Goal: Entertainment & Leisure: Consume media (video, audio)

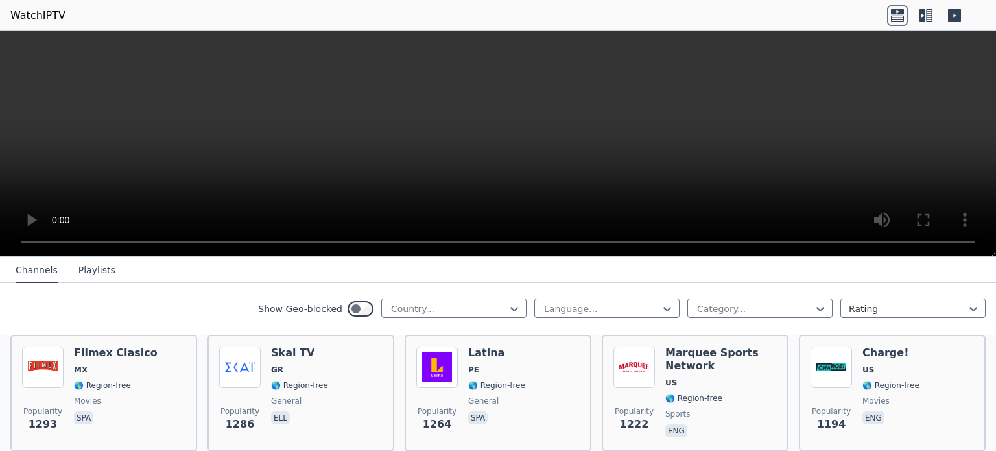
scroll to position [1288, 0]
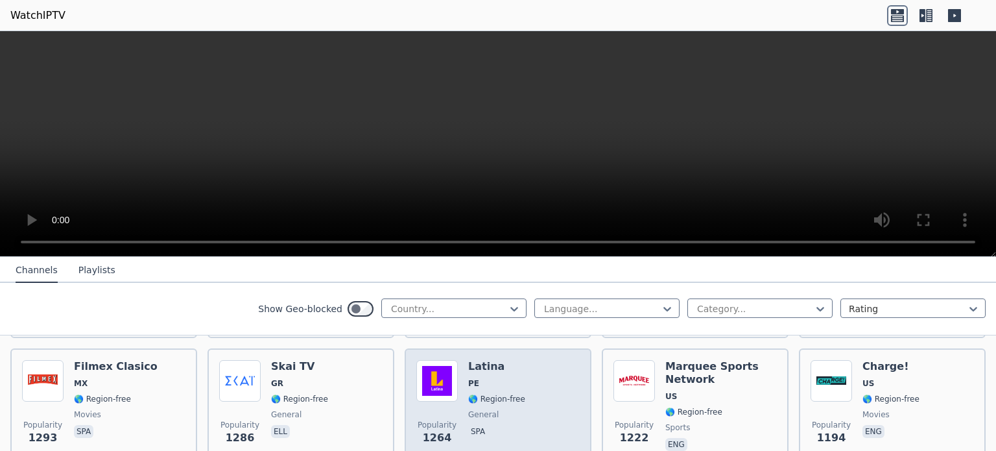
click at [537, 394] on div "Popularity 1264 Latina PE 🌎 Region-free general spa" at bounding box center [497, 406] width 163 height 93
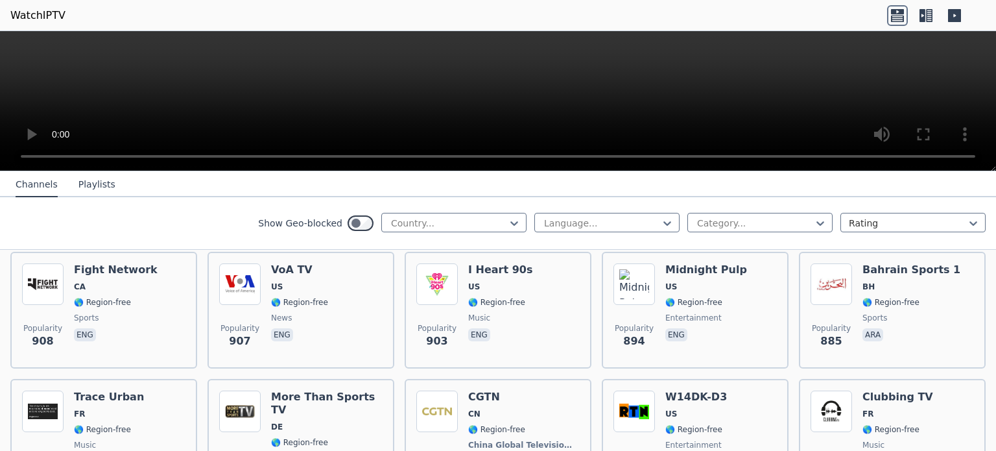
scroll to position [2074, 0]
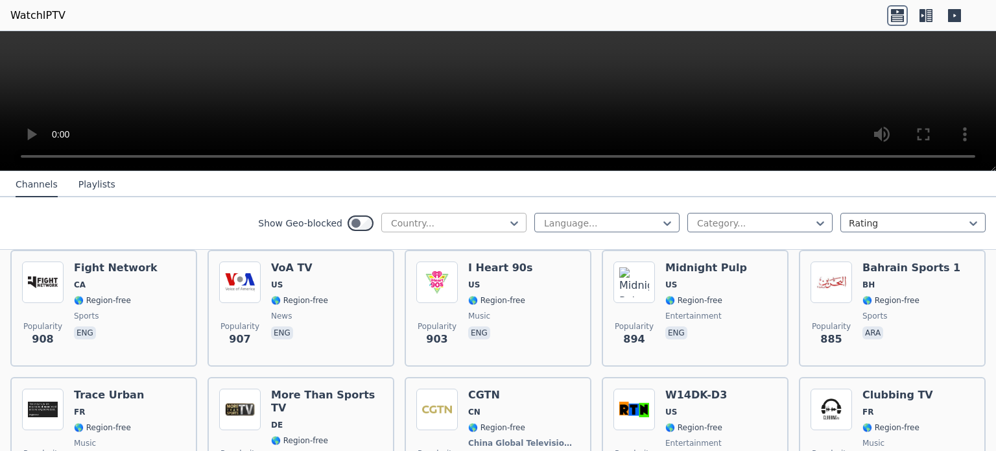
click at [461, 223] on div at bounding box center [449, 223] width 118 height 13
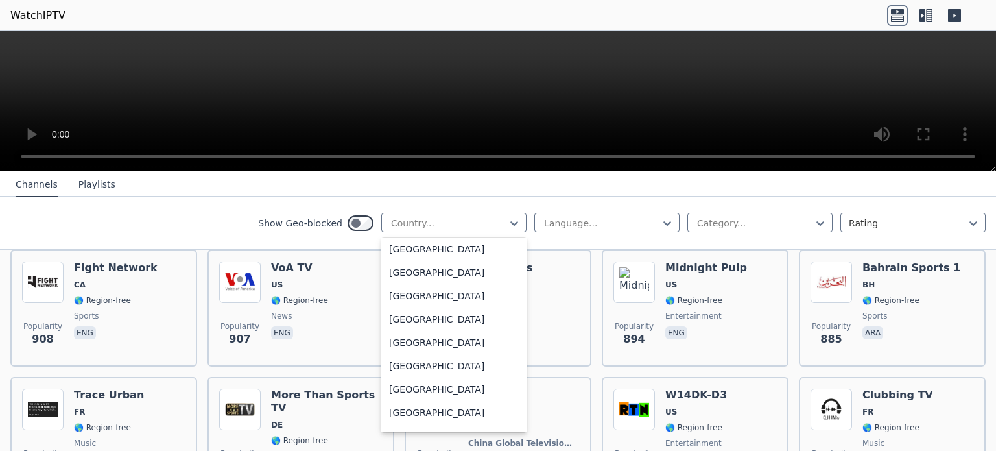
scroll to position [4632, 0]
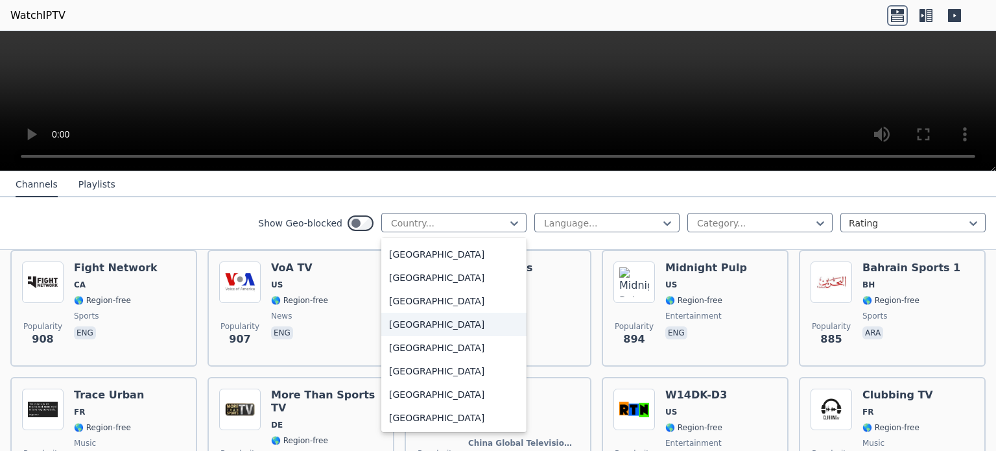
click at [427, 323] on div "[GEOGRAPHIC_DATA]" at bounding box center [453, 324] width 145 height 23
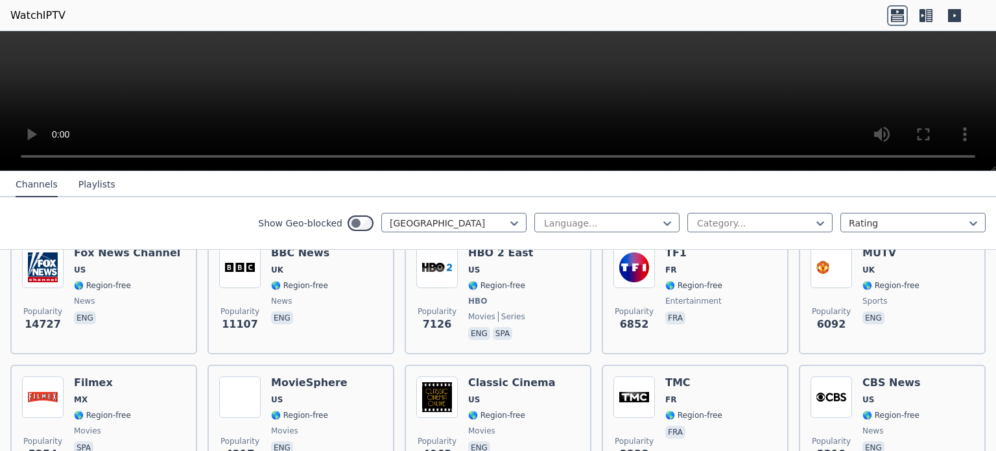
scroll to position [171, 0]
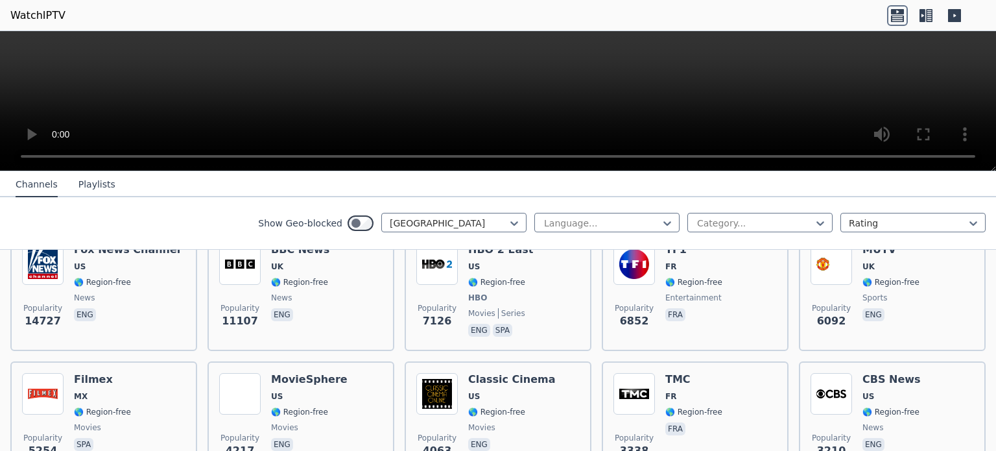
click at [94, 184] on button "Playlists" at bounding box center [96, 184] width 37 height 25
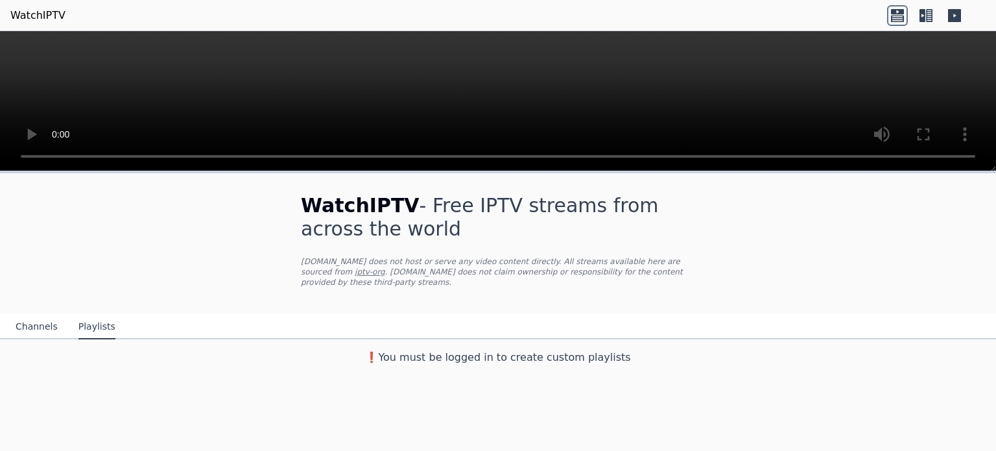
click at [37, 314] on button "Channels" at bounding box center [37, 326] width 42 height 25
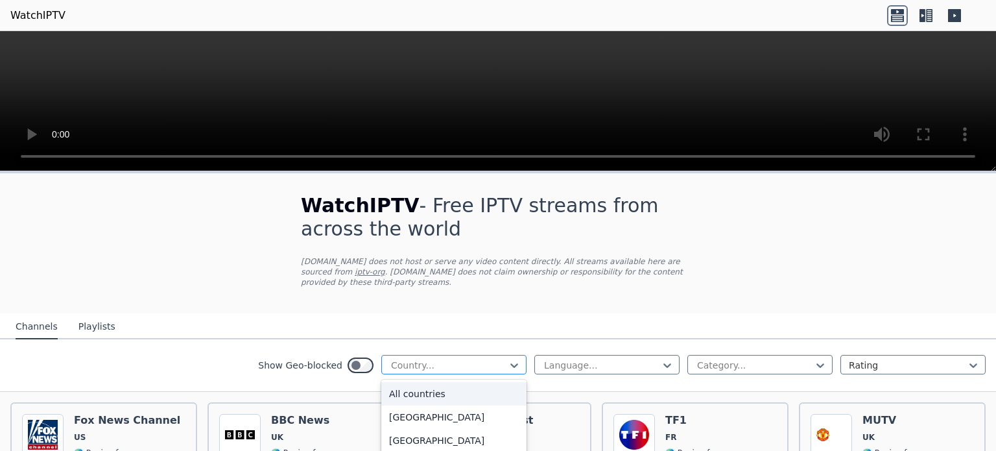
click at [433, 359] on div at bounding box center [449, 365] width 118 height 13
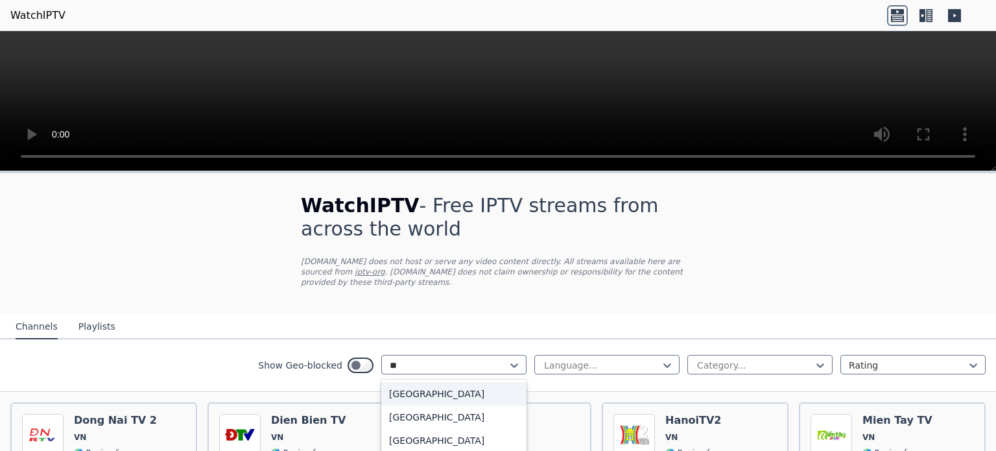
type input "**"
click at [236, 348] on div "Show Geo-blocked 6 results available for search term vi. Use Up and Down to cho…" at bounding box center [498, 365] width 996 height 53
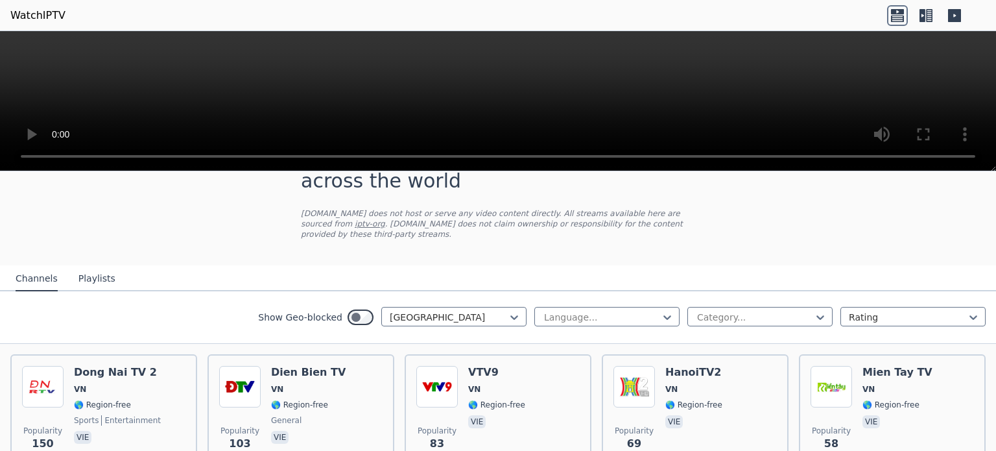
scroll to position [119, 0]
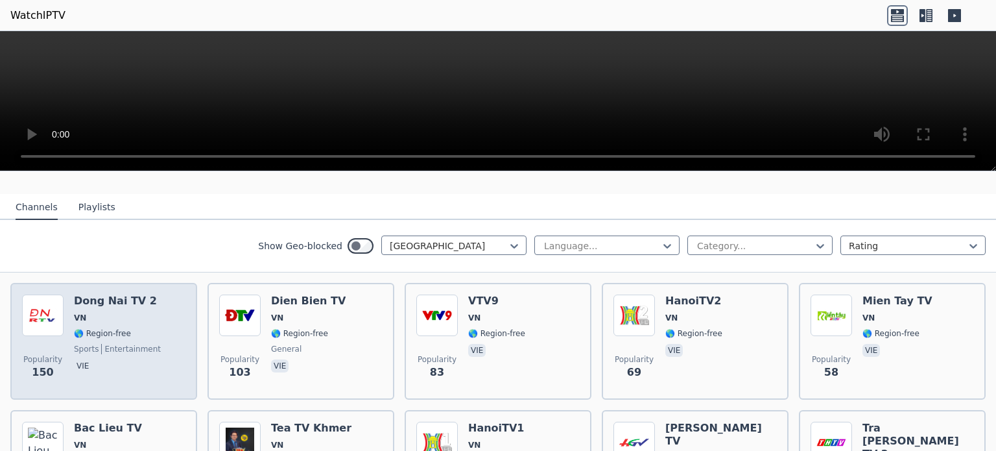
click at [125, 328] on span "🌎 Region-free" at bounding box center [117, 333] width 87 height 10
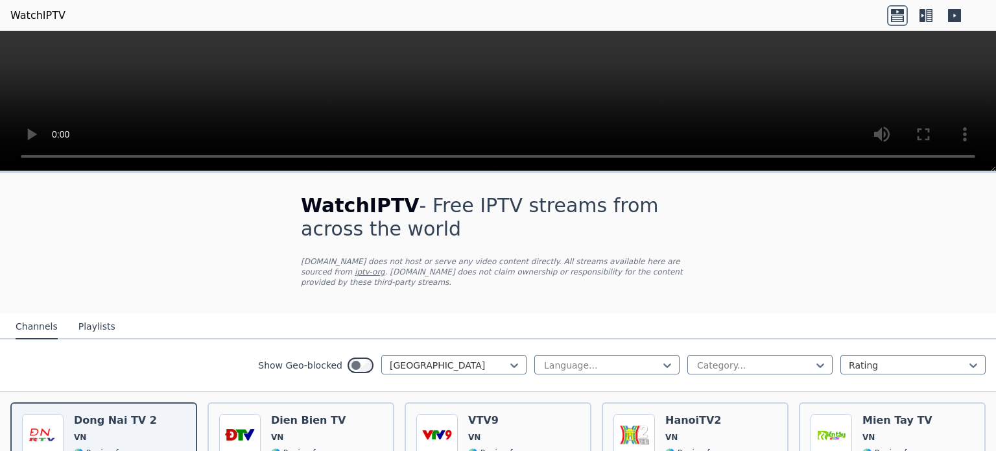
scroll to position [121, 0]
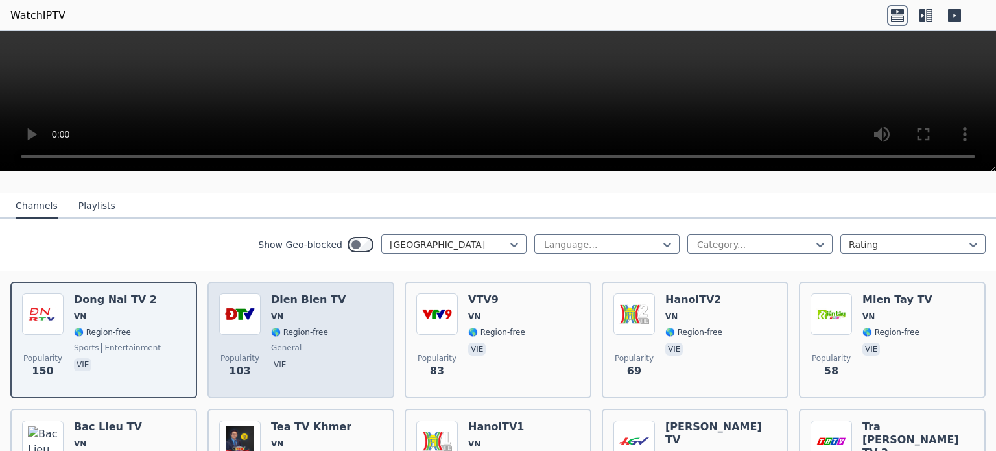
click at [312, 342] on span "general" at bounding box center [308, 347] width 75 height 10
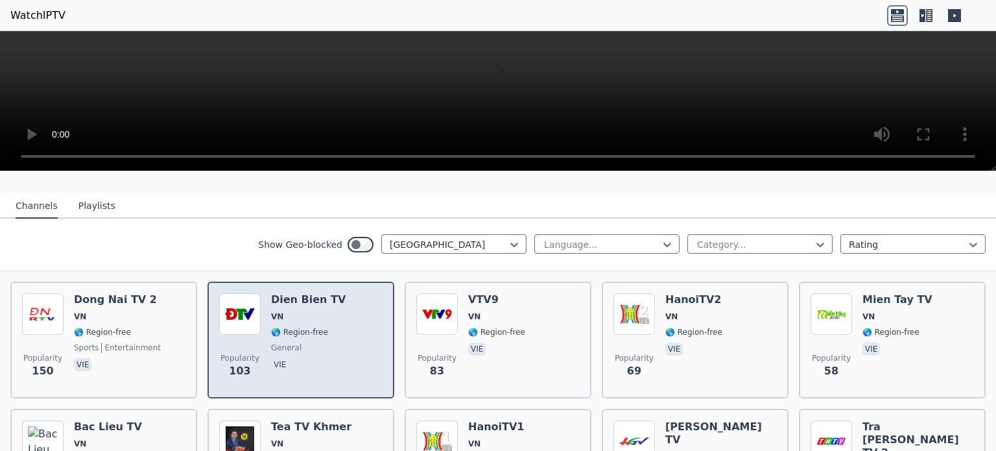
scroll to position [0, 0]
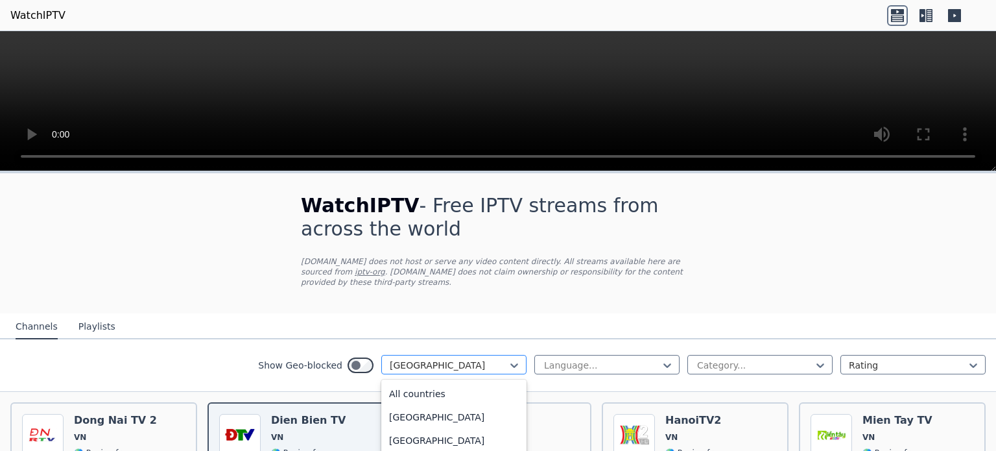
click at [513, 360] on div "[GEOGRAPHIC_DATA]" at bounding box center [453, 364] width 145 height 19
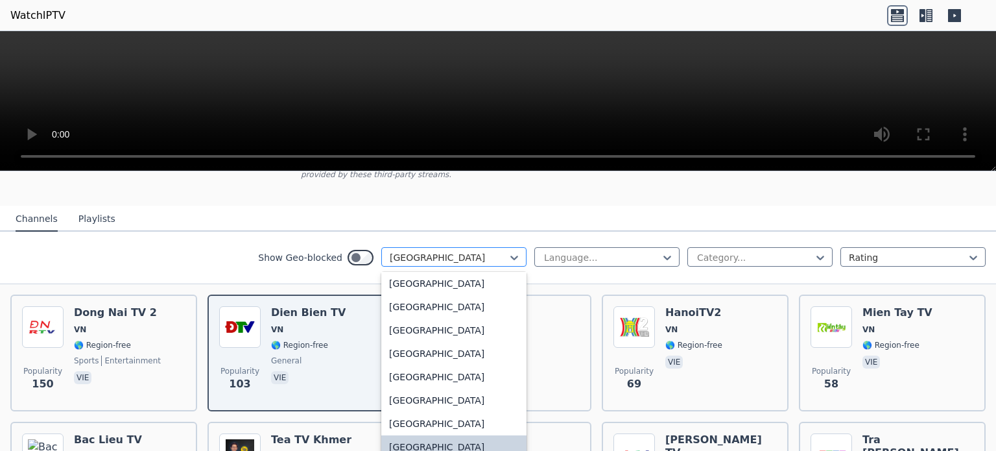
scroll to position [108, 0]
click at [443, 276] on div "[GEOGRAPHIC_DATA]" at bounding box center [453, 282] width 145 height 23
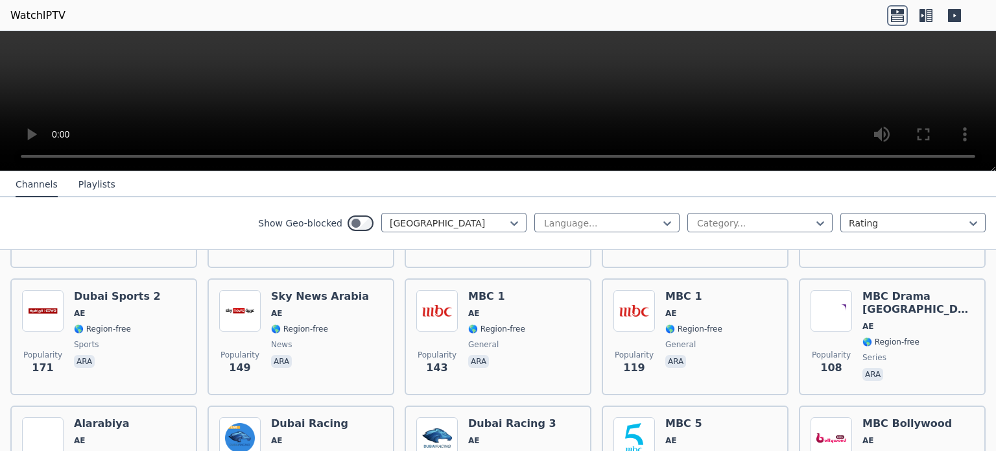
scroll to position [377, 0]
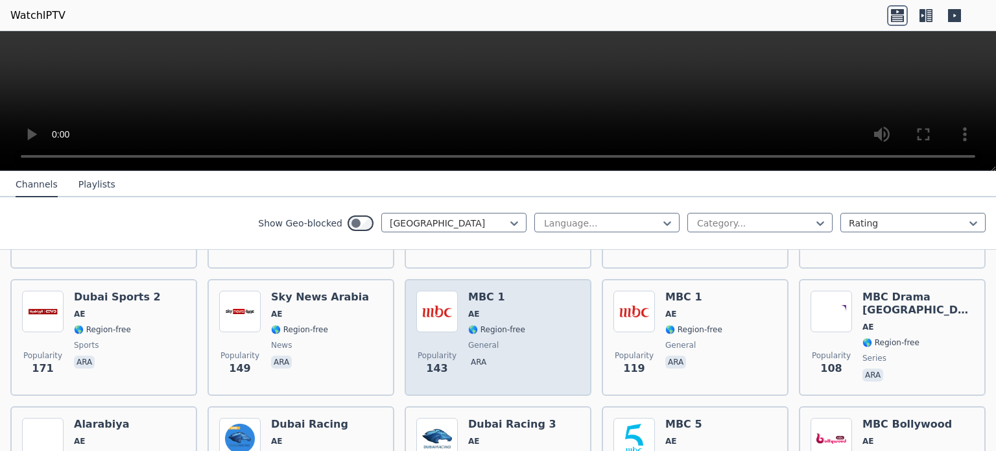
click at [478, 292] on div "MBC 1 AE 🌎 Region-free general ara" at bounding box center [496, 336] width 57 height 93
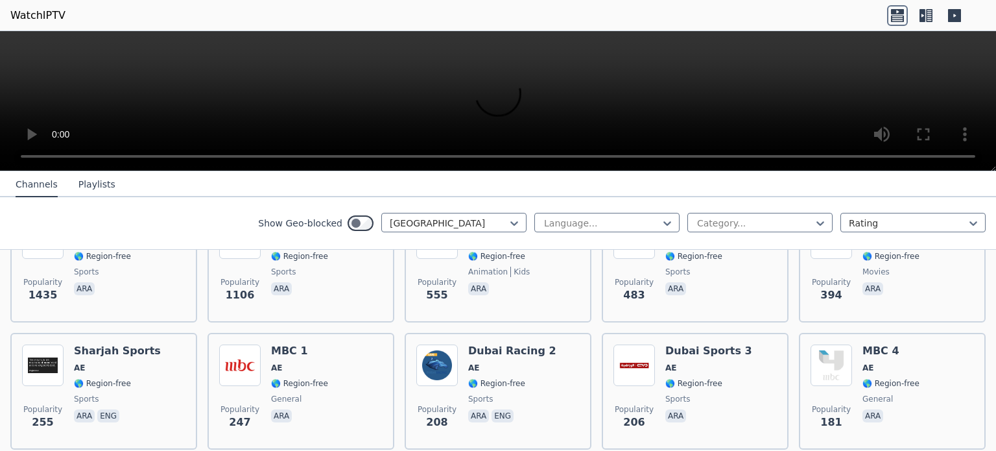
scroll to position [199, 0]
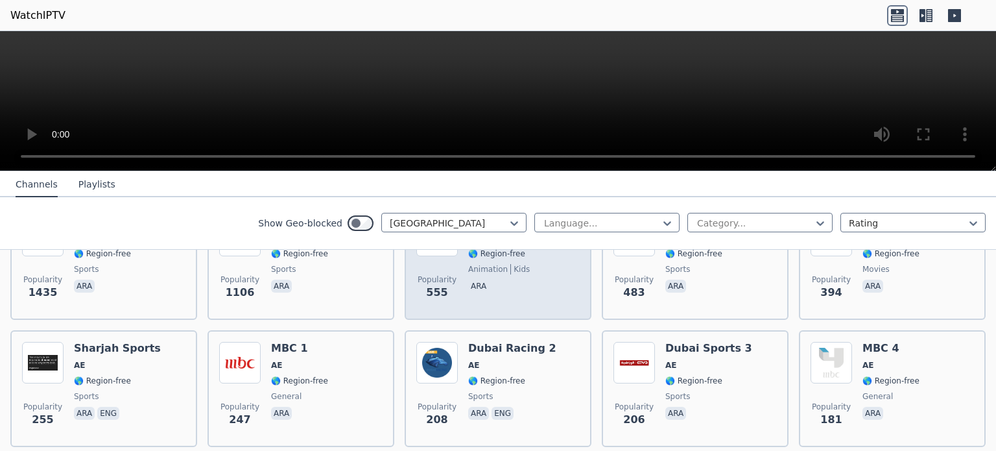
click at [484, 287] on div "Spacetoon Arabic AE 🌎 Region-free animation kids ara" at bounding box center [519, 261] width 102 height 93
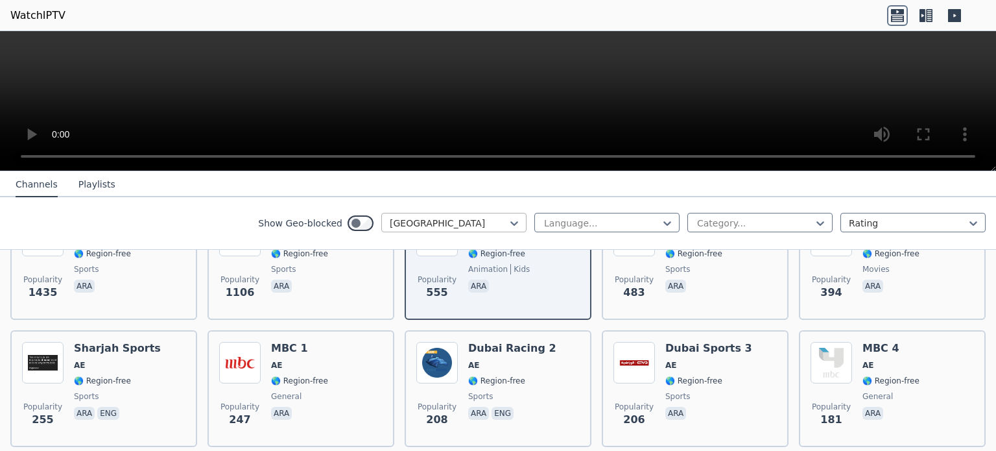
click at [463, 226] on div at bounding box center [449, 223] width 118 height 13
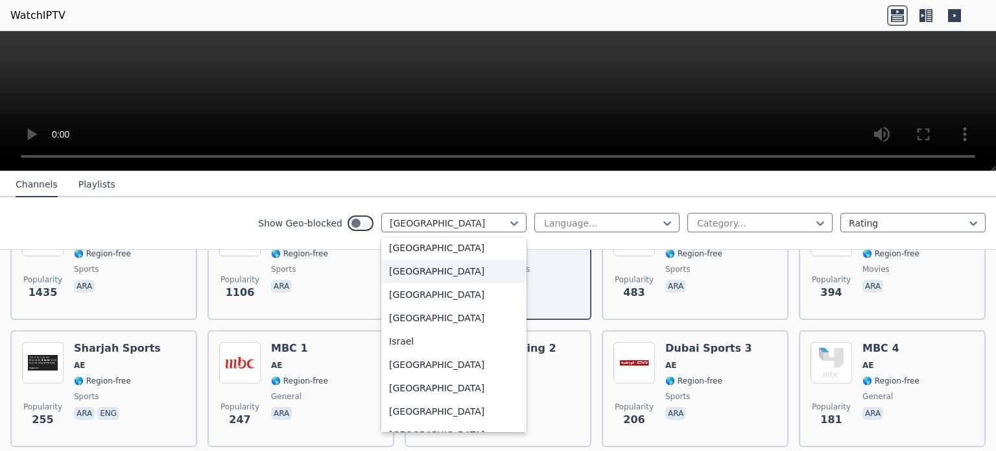
scroll to position [2033, 0]
click at [427, 237] on div "[GEOGRAPHIC_DATA]" at bounding box center [453, 225] width 145 height 23
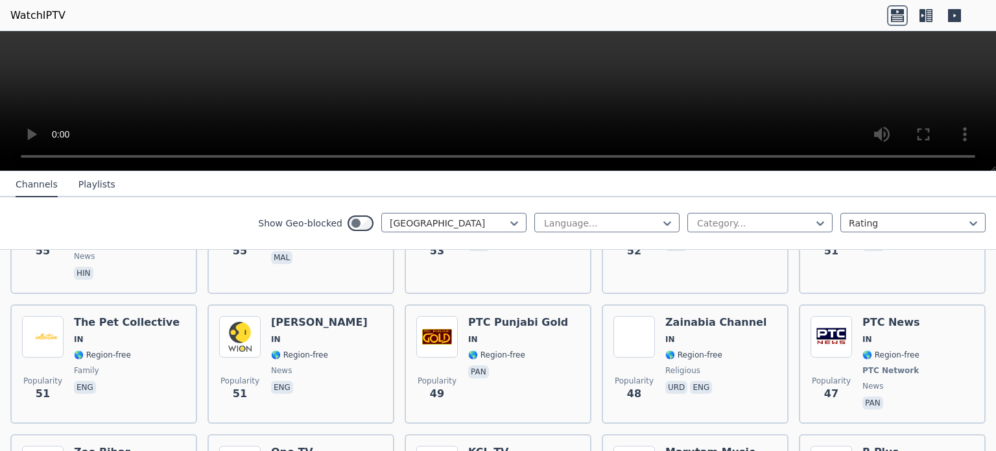
scroll to position [1530, 0]
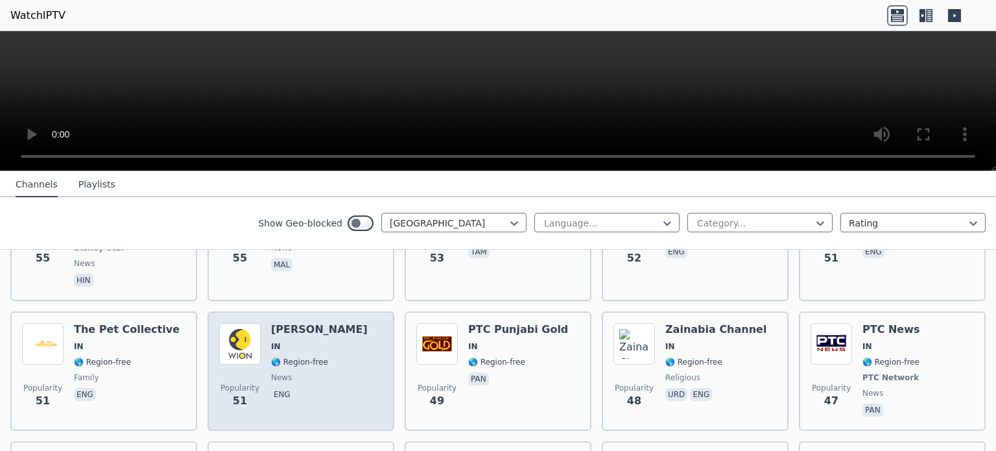
click at [309, 341] on div "[PERSON_NAME] IN 🌎 Region-free news eng" at bounding box center [319, 371] width 97 height 96
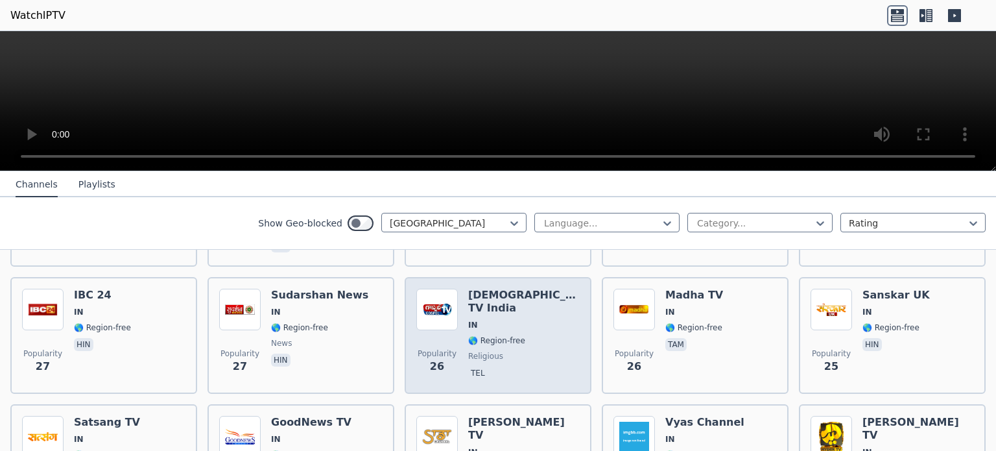
scroll to position [2435, 0]
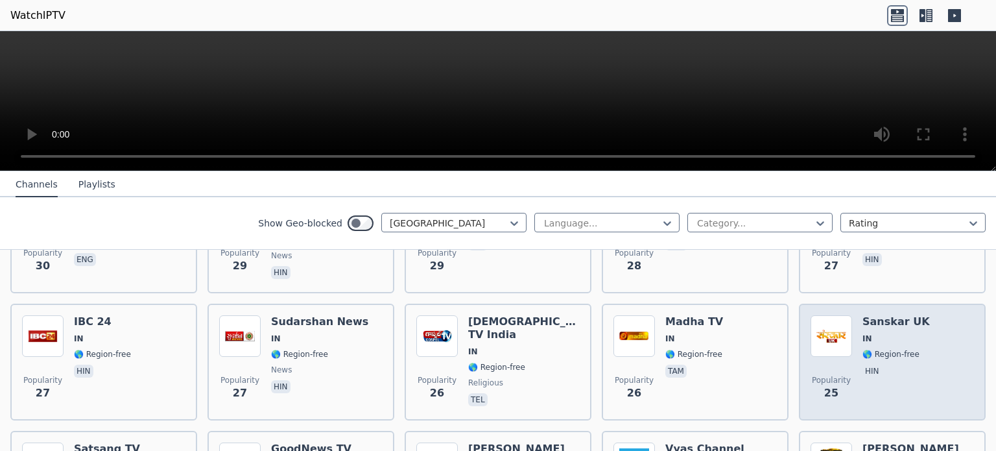
click at [928, 315] on div "Popularity 25 Sanskar UK IN 🌎 Region-free hin" at bounding box center [891, 361] width 163 height 93
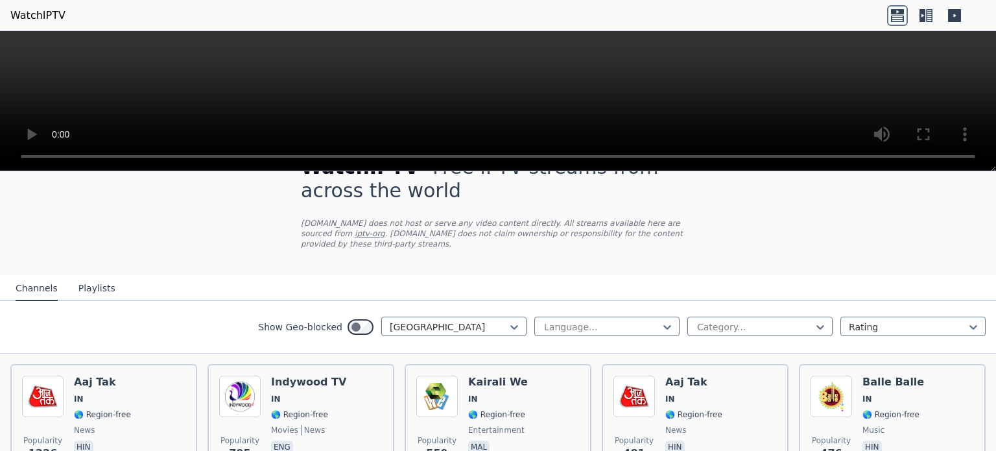
scroll to position [37, 0]
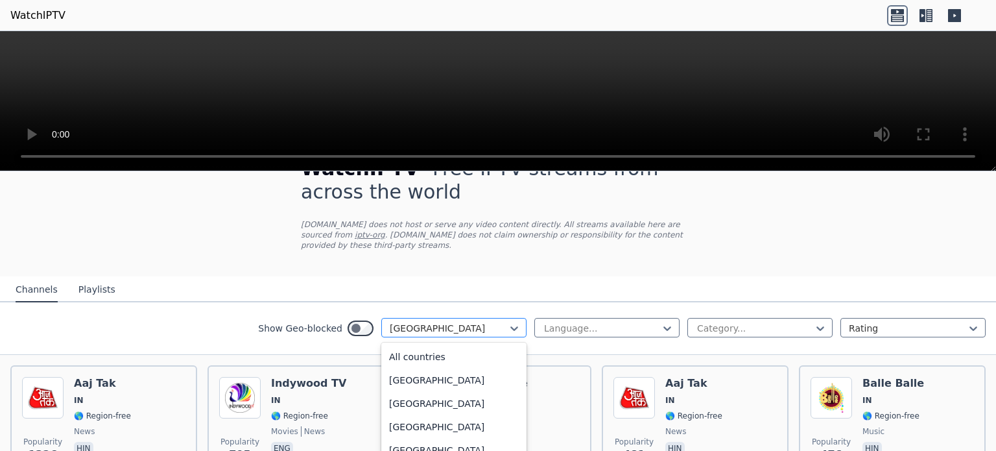
click at [468, 322] on div at bounding box center [449, 328] width 118 height 13
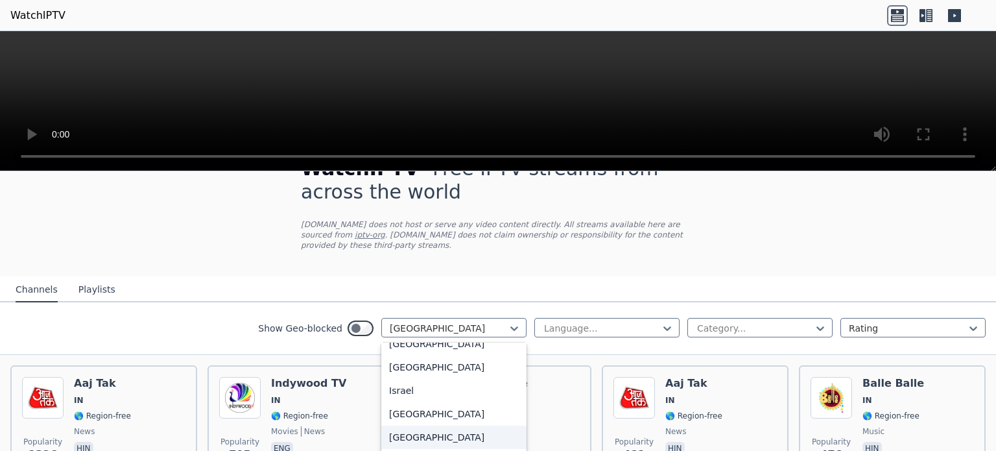
scroll to position [2090, 0]
click at [412, 373] on div "[GEOGRAPHIC_DATA]" at bounding box center [453, 367] width 145 height 23
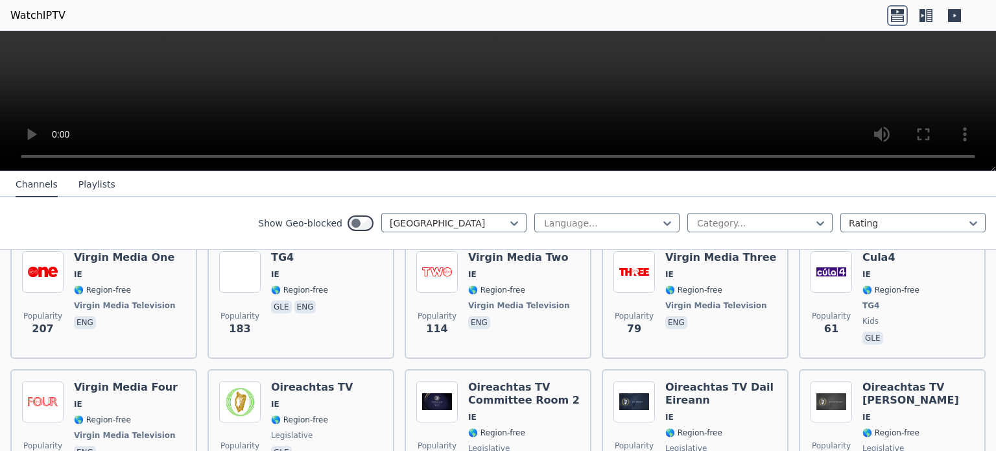
scroll to position [104, 0]
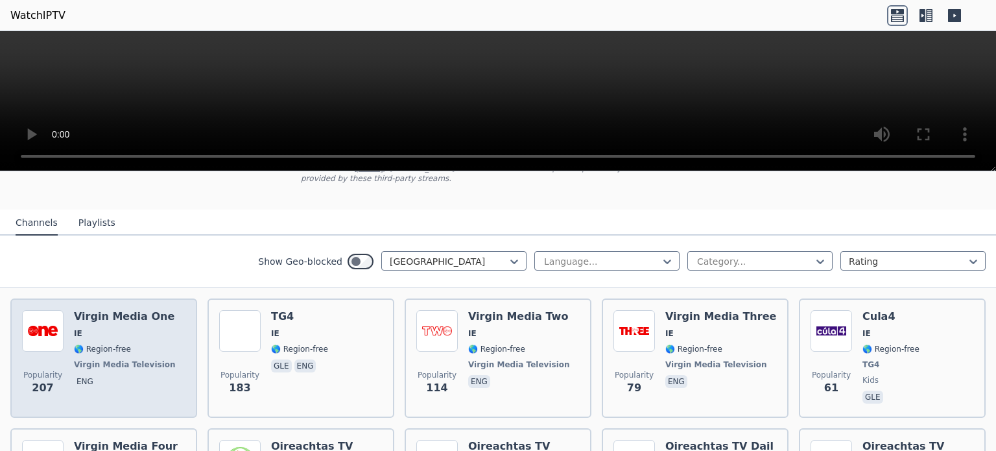
click at [138, 310] on h6 "Virgin Media One" at bounding box center [126, 316] width 104 height 13
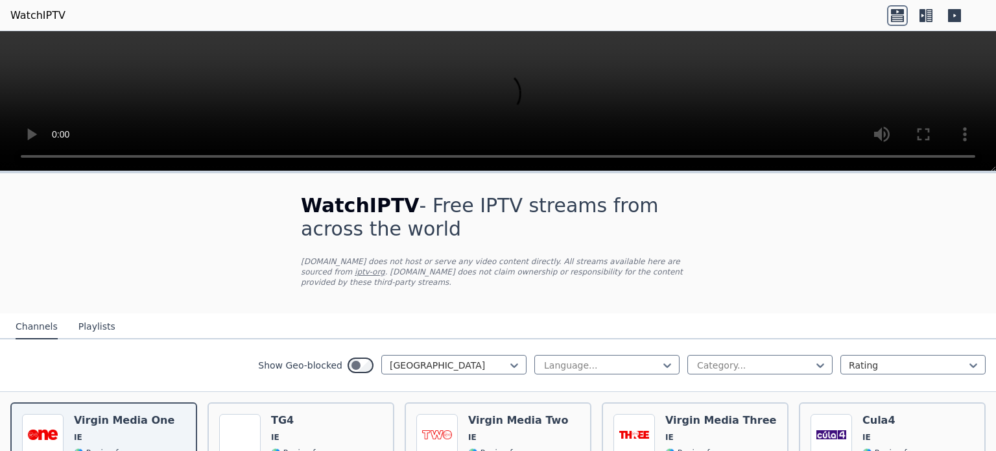
scroll to position [106, 0]
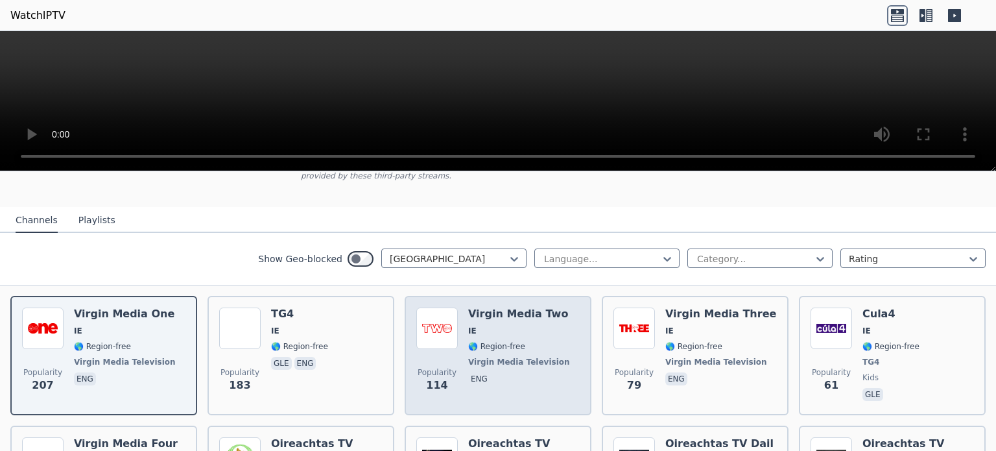
click at [451, 330] on img at bounding box center [436, 327] width 41 height 41
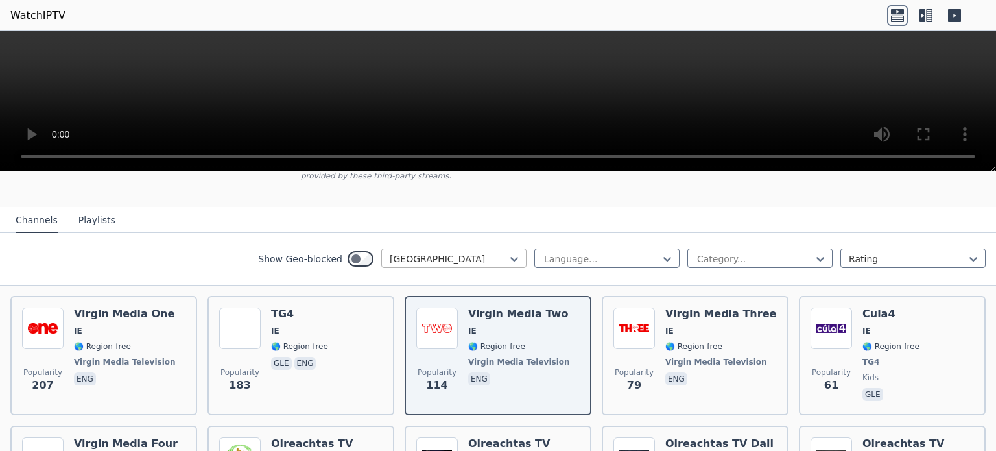
click at [460, 252] on div at bounding box center [449, 258] width 118 height 13
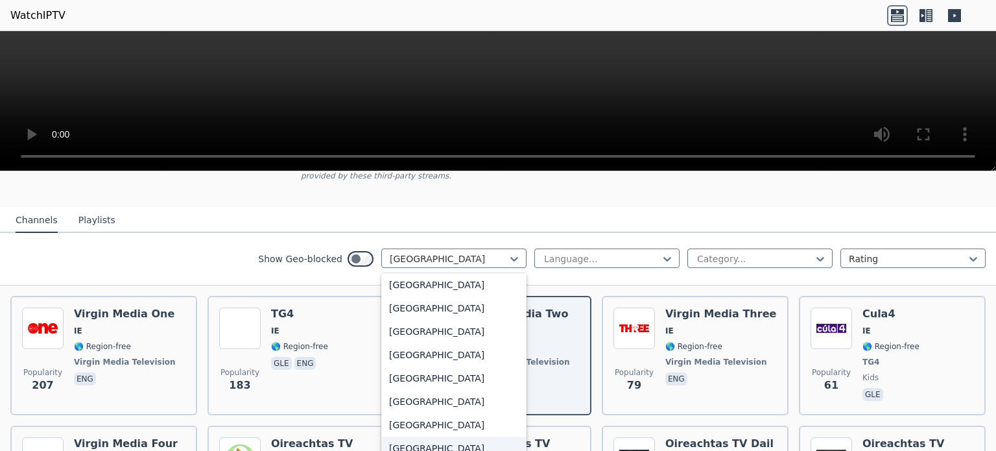
scroll to position [4564, 0]
click at [412, 277] on div "[GEOGRAPHIC_DATA]" at bounding box center [453, 287] width 145 height 23
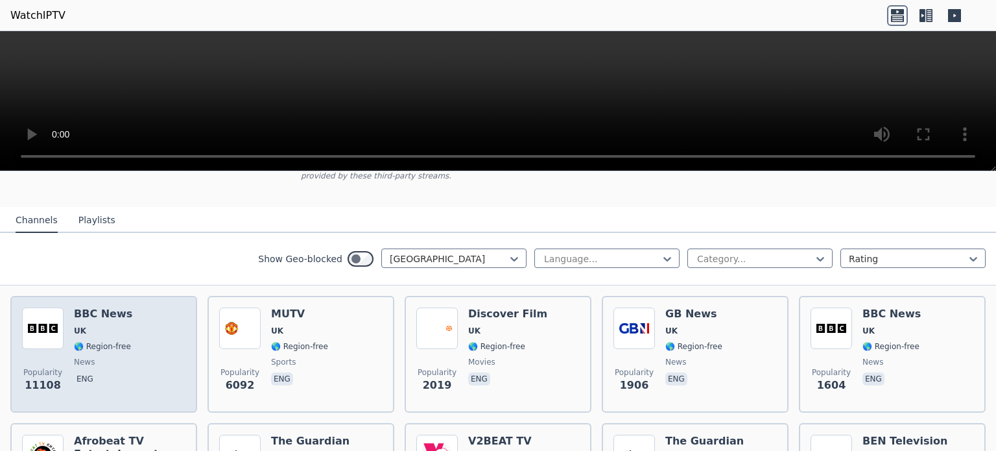
click at [161, 353] on div "Popularity 11108 BBC News UK 🌎 Region-free news eng" at bounding box center [103, 353] width 163 height 93
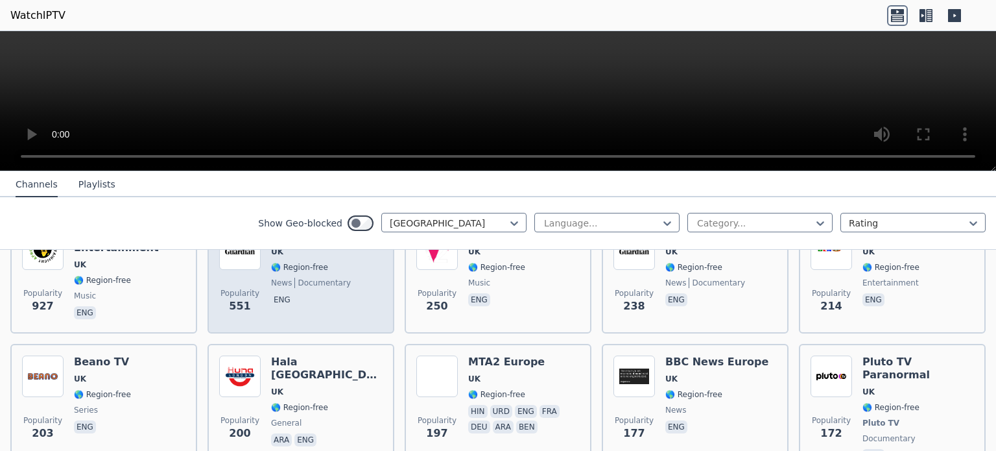
scroll to position [314, 0]
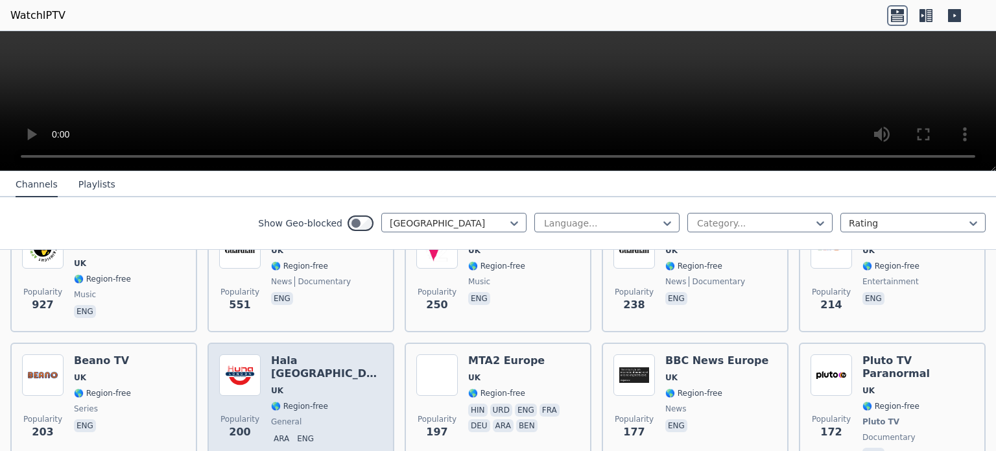
click at [271, 385] on span "UK" at bounding box center [277, 390] width 12 height 10
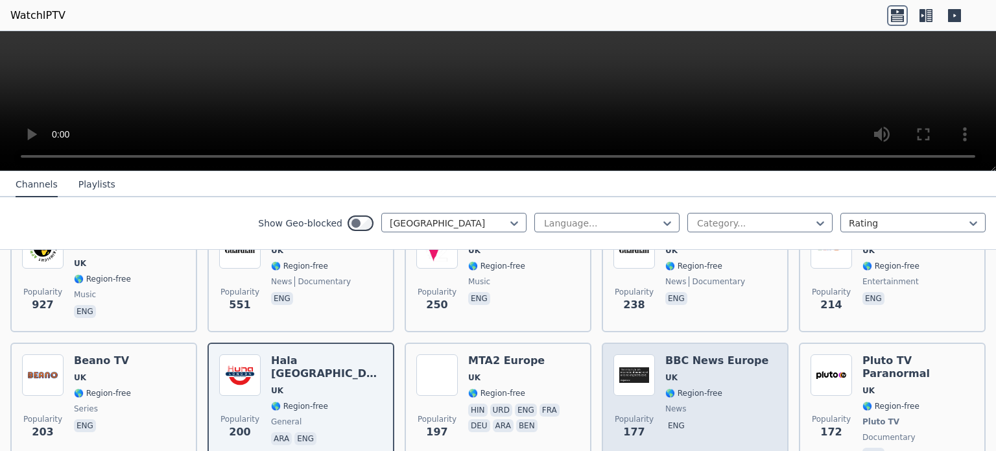
click at [759, 367] on div "Popularity 177 BBC News Europe [GEOGRAPHIC_DATA] 🌎 Region-free news eng" at bounding box center [694, 408] width 163 height 109
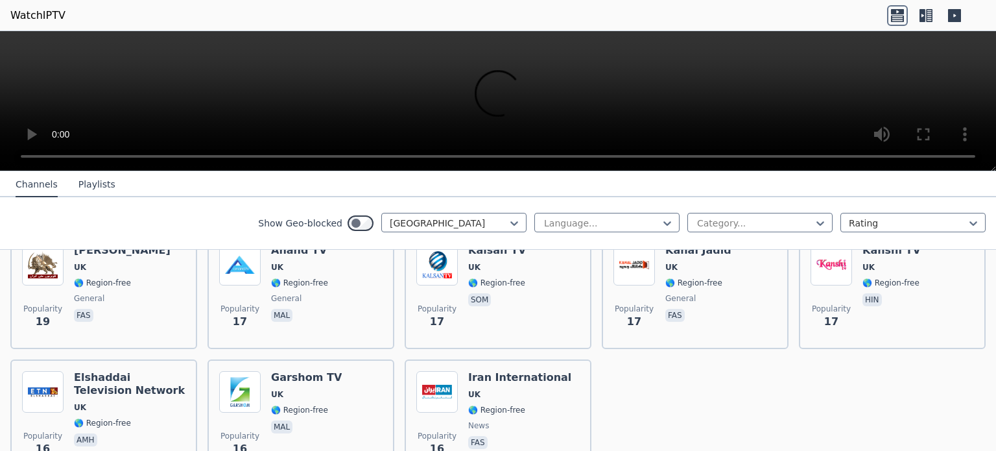
scroll to position [1885, 0]
